Goal: Find specific page/section: Find specific page/section

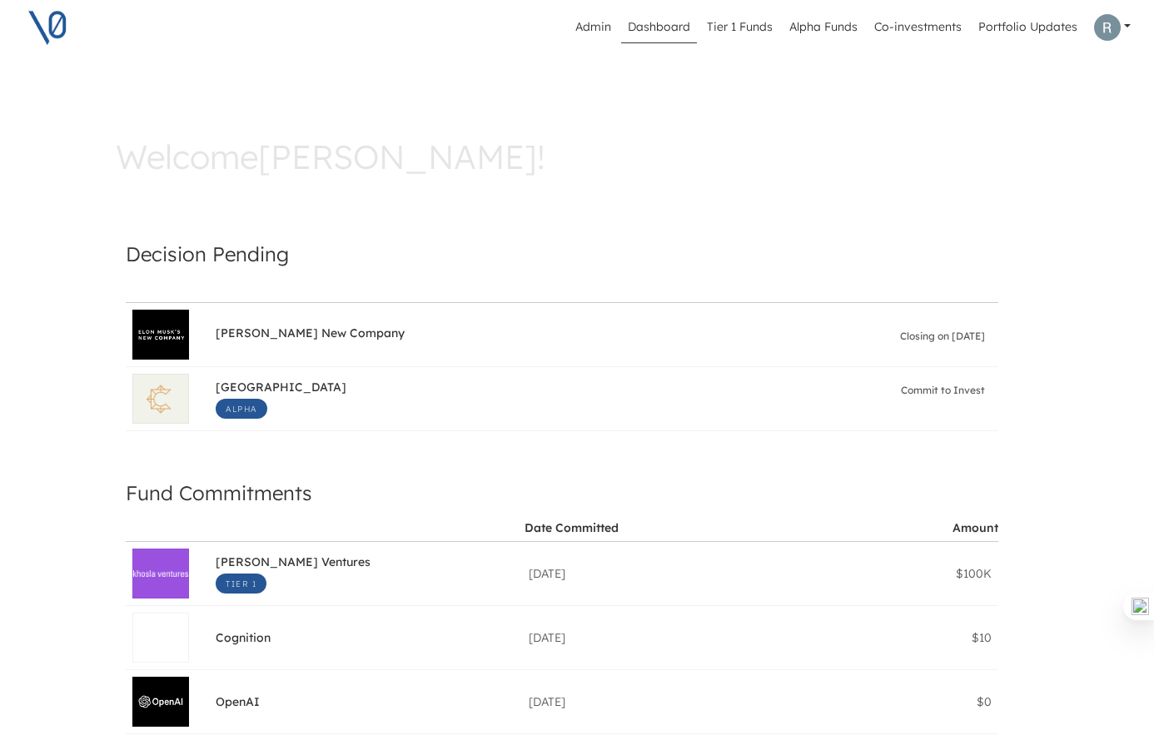
click at [666, 23] on link "Dashboard" at bounding box center [659, 28] width 76 height 32
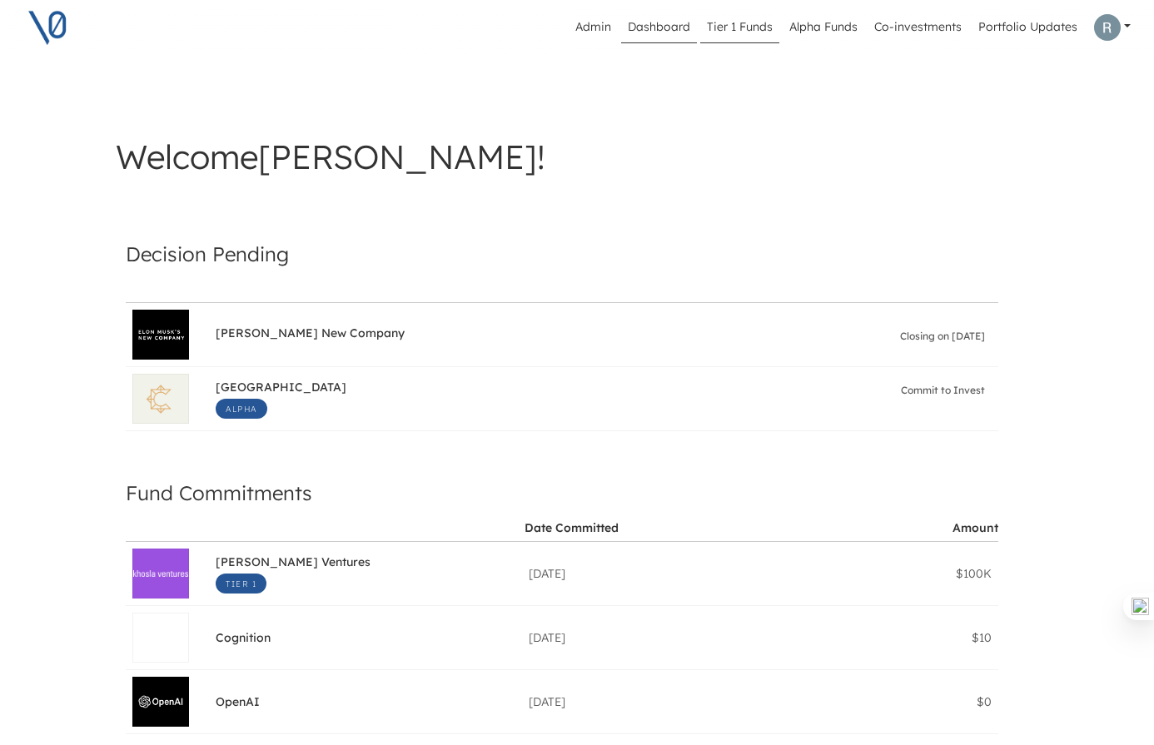
click at [755, 25] on link "Tier 1 Funds" at bounding box center [739, 28] width 79 height 32
